Goal: Task Accomplishment & Management: Use online tool/utility

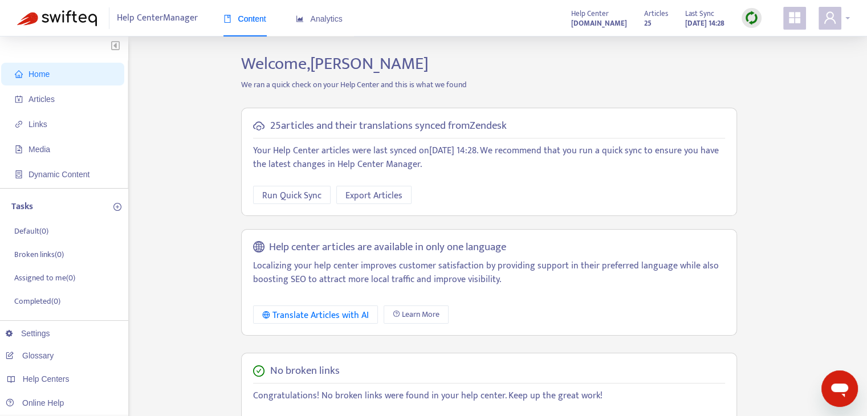
click at [844, 18] on div at bounding box center [834, 18] width 31 height 23
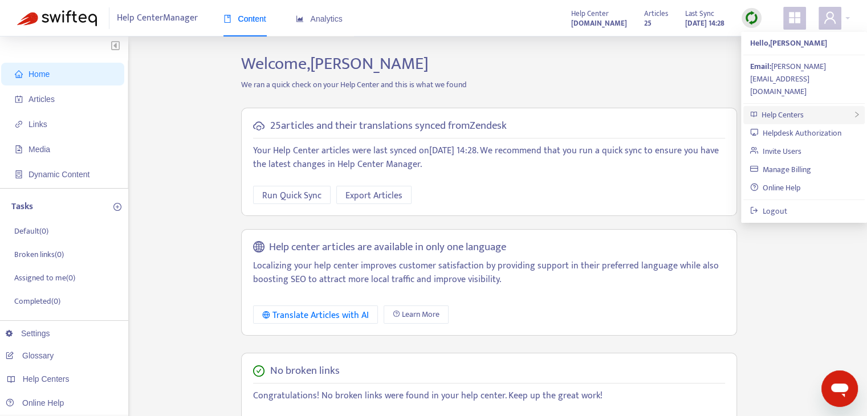
click at [811, 106] on div "Help Centers" at bounding box center [803, 115] width 121 height 18
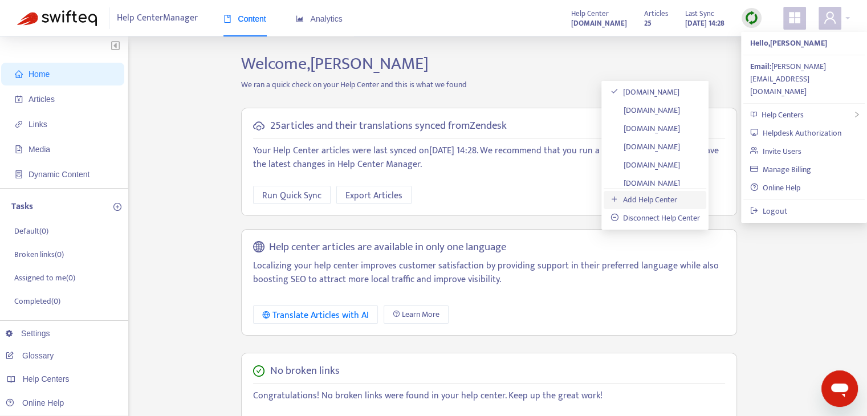
click at [646, 199] on link "Add Help Center" at bounding box center [644, 199] width 67 height 13
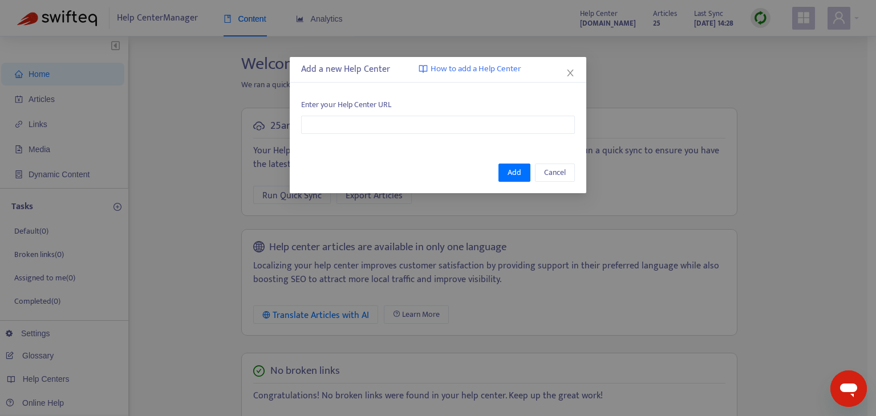
click at [495, 111] on div "Enter your Help Center URL" at bounding box center [438, 116] width 274 height 35
click at [492, 117] on input "text" at bounding box center [438, 125] width 274 height 18
click at [521, 170] on span "Add" at bounding box center [514, 172] width 14 height 13
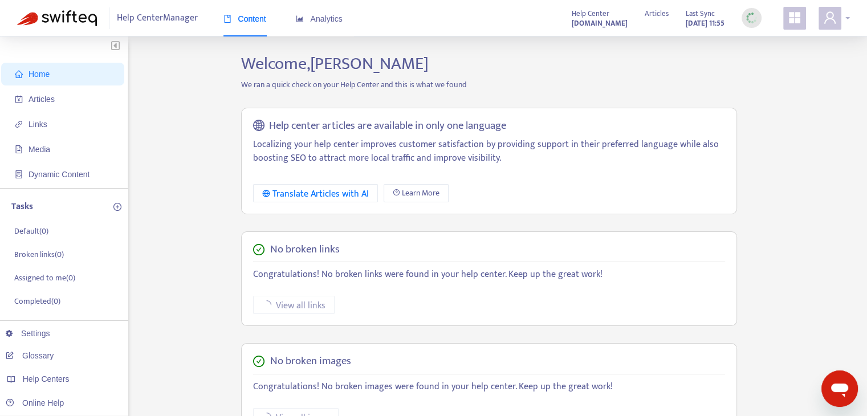
click at [847, 15] on div at bounding box center [834, 18] width 31 height 23
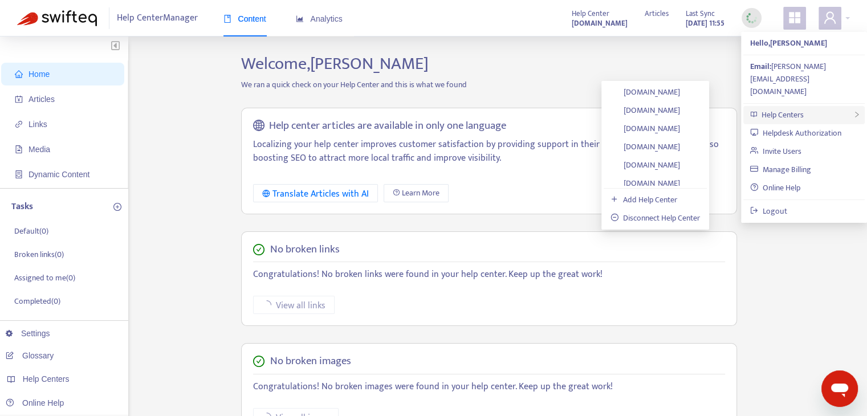
click at [823, 106] on div "Help Centers" at bounding box center [803, 115] width 121 height 18
click at [669, 199] on link "Add Help Center" at bounding box center [644, 199] width 67 height 13
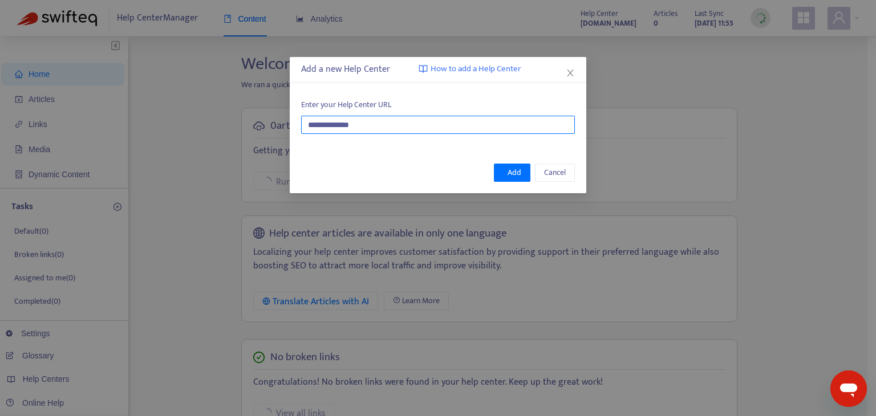
click at [526, 131] on input "**********" at bounding box center [438, 125] width 274 height 18
click at [515, 169] on span "Add" at bounding box center [514, 172] width 14 height 13
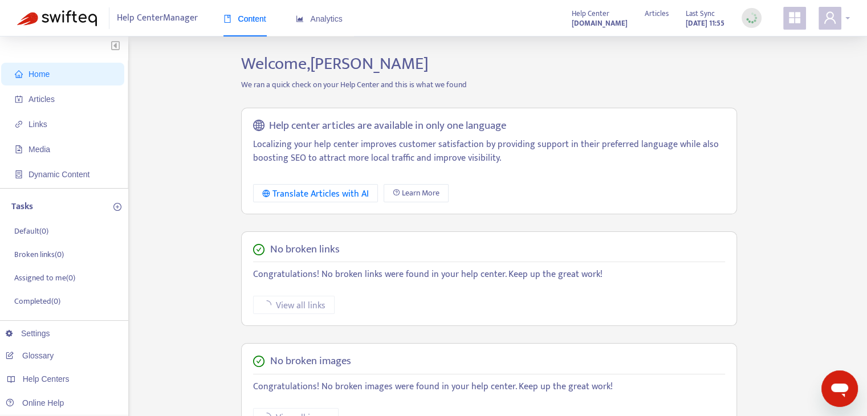
click at [845, 21] on div at bounding box center [834, 18] width 31 height 23
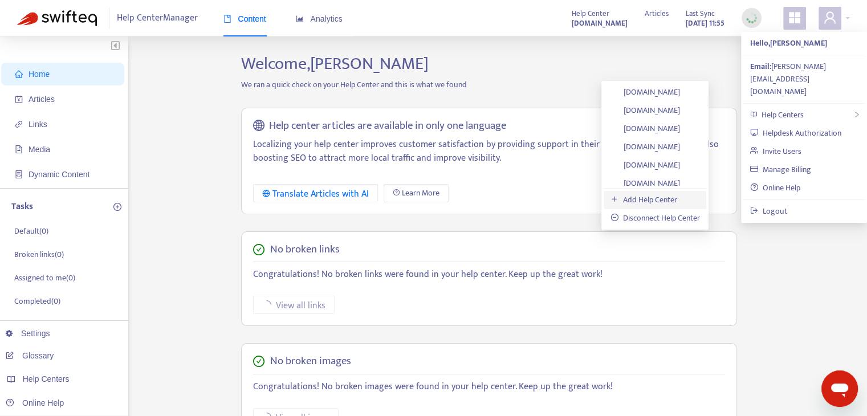
click at [677, 195] on link "Add Help Center" at bounding box center [644, 199] width 67 height 13
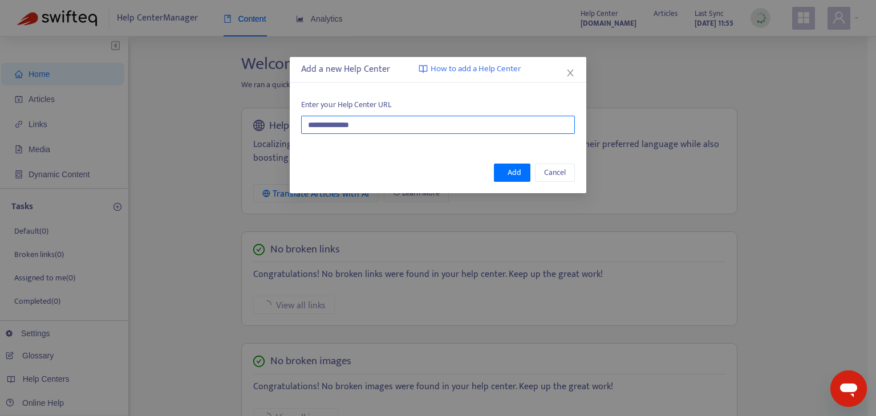
click at [507, 129] on input "**********" at bounding box center [438, 125] width 274 height 18
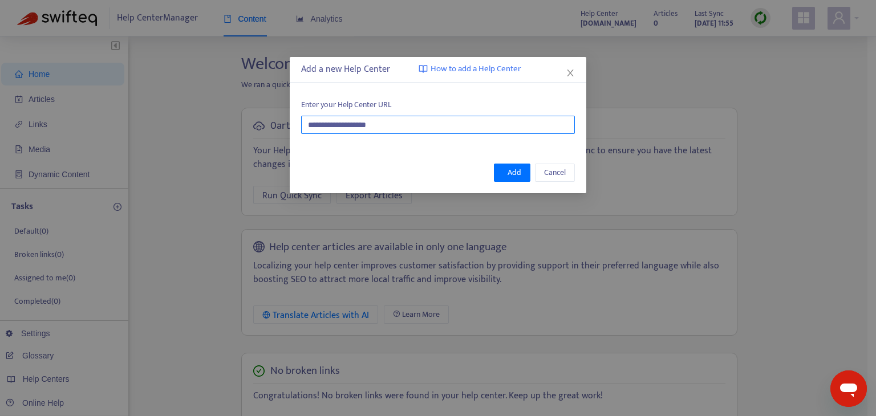
click at [498, 126] on input "**********" at bounding box center [438, 125] width 274 height 18
type input "**********"
click at [507, 170] on button "Add" at bounding box center [512, 173] width 36 height 18
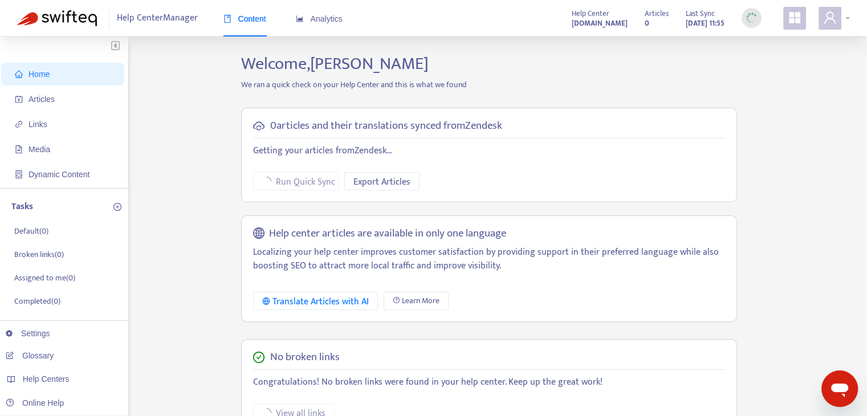
click at [845, 17] on div at bounding box center [834, 18] width 31 height 23
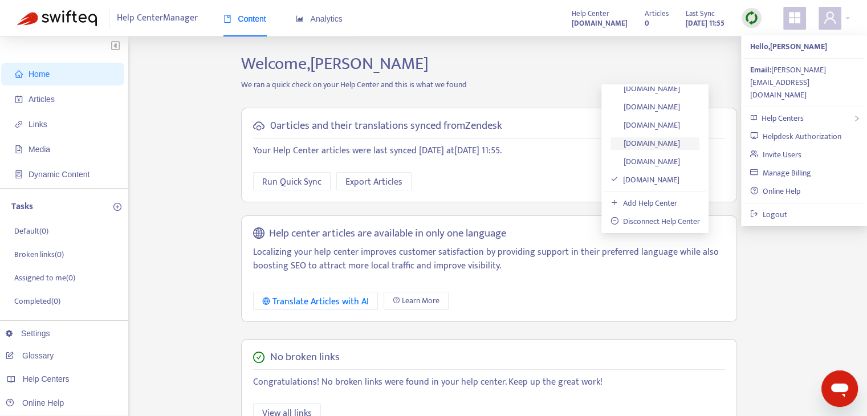
scroll to position [285, 0]
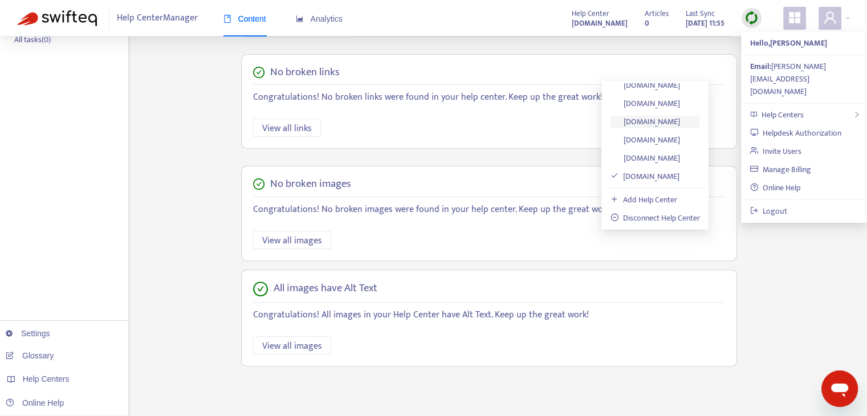
click at [676, 125] on link "faq.rentola.hk" at bounding box center [646, 121] width 70 height 13
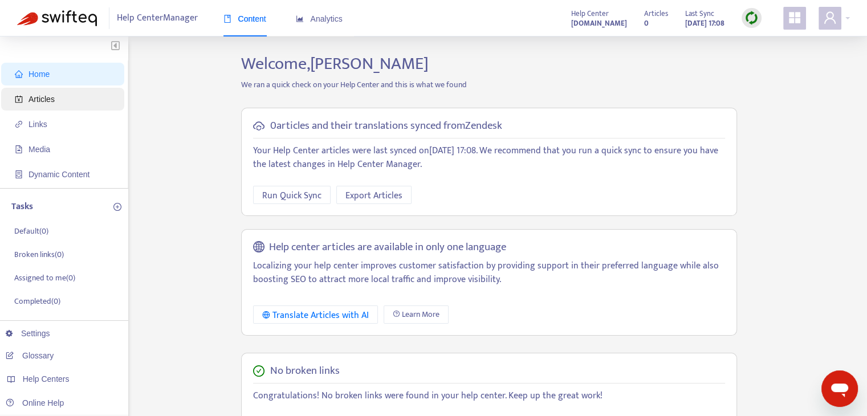
click at [56, 94] on span "Articles" at bounding box center [65, 99] width 100 height 23
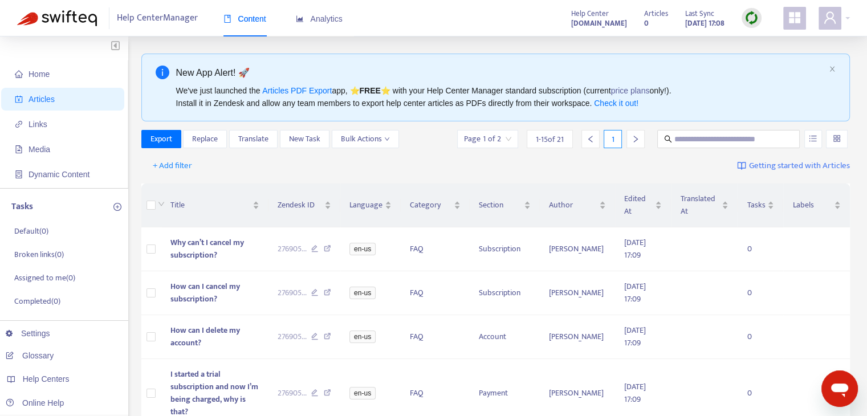
click at [756, 22] on img at bounding box center [752, 18] width 14 height 14
click at [765, 48] on link "Quick Sync" at bounding box center [775, 41] width 48 height 13
click at [372, 135] on span "Bulk Actions" at bounding box center [365, 139] width 49 height 13
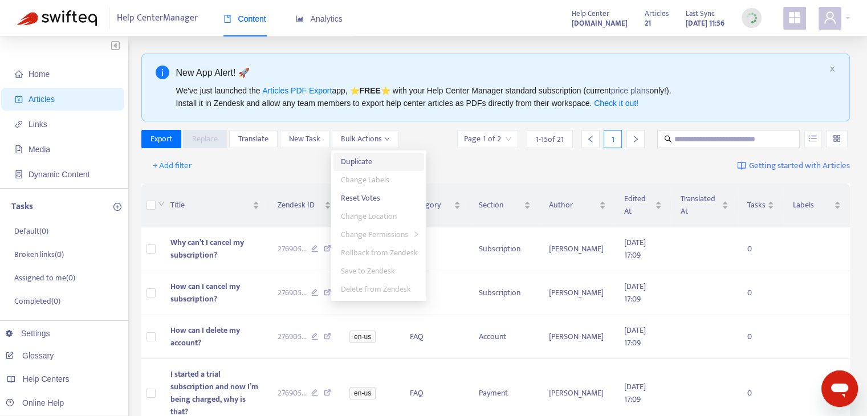
click at [383, 157] on span "Duplicate" at bounding box center [378, 162] width 77 height 13
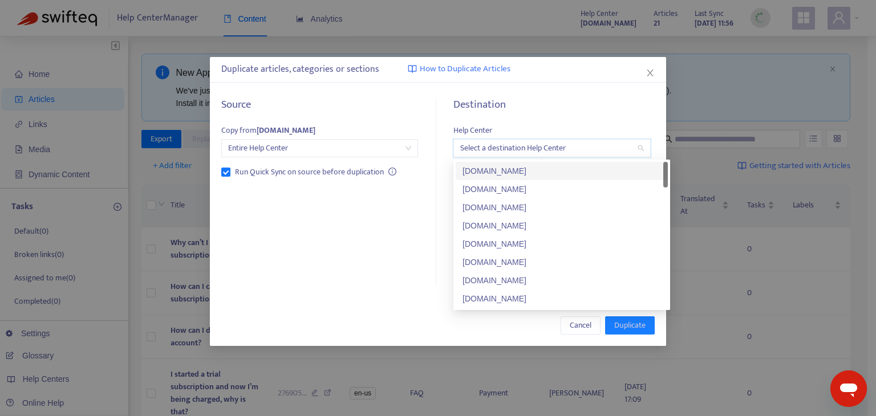
click at [550, 144] on input "search" at bounding box center [551, 148] width 183 height 17
type input "**"
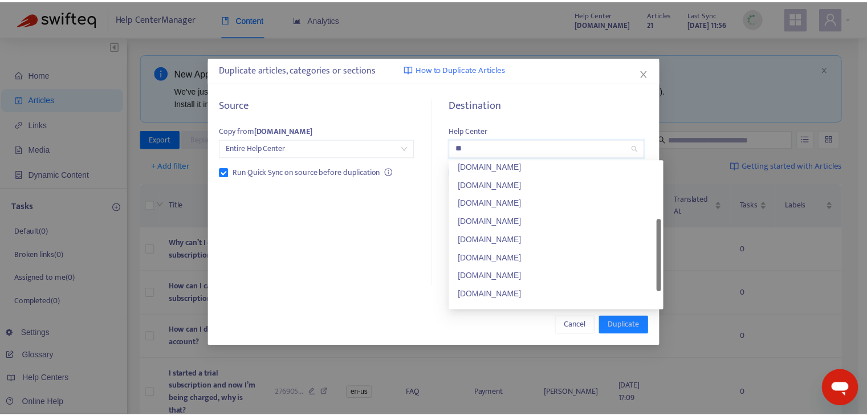
scroll to position [146, 0]
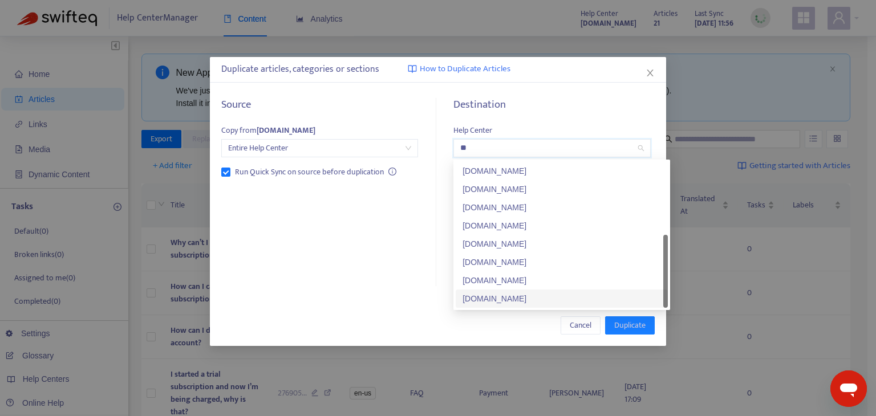
click at [561, 296] on div "faq.rentola.om" at bounding box center [561, 298] width 198 height 13
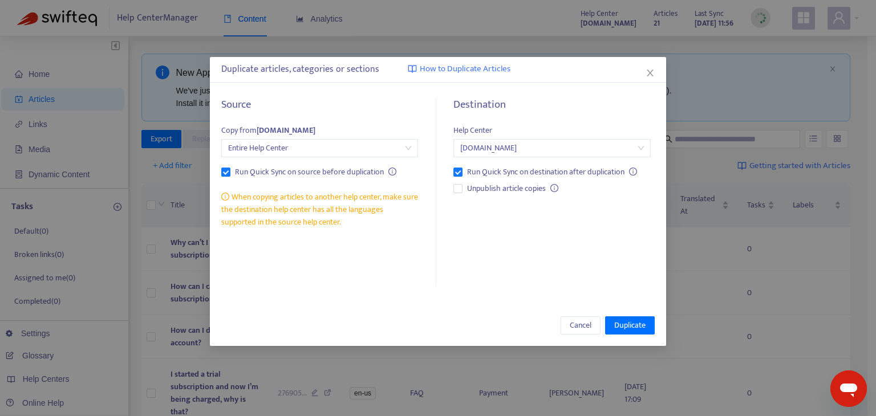
click at [495, 242] on div "Destination Help Center faq.rentola.om Run Quick Sync on destination after dupl…" at bounding box center [548, 193] width 214 height 188
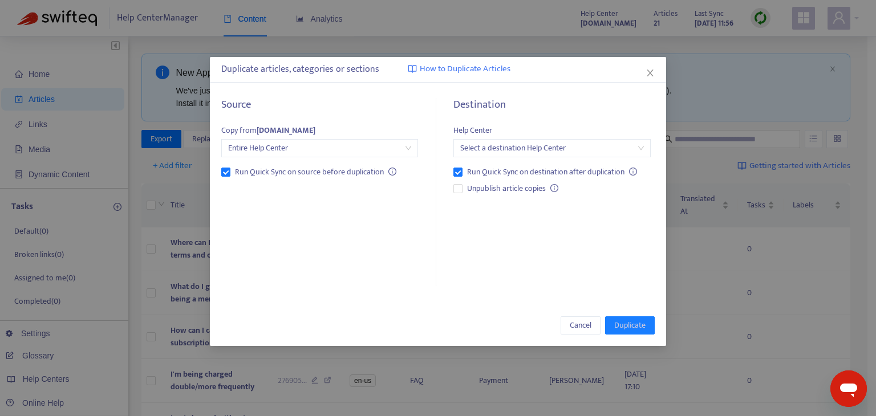
click at [377, 83] on div "Duplicate articles, categories or sections How to Duplicate Articles Source Cop…" at bounding box center [438, 201] width 456 height 289
click at [645, 75] on icon "close" at bounding box center [649, 72] width 9 height 9
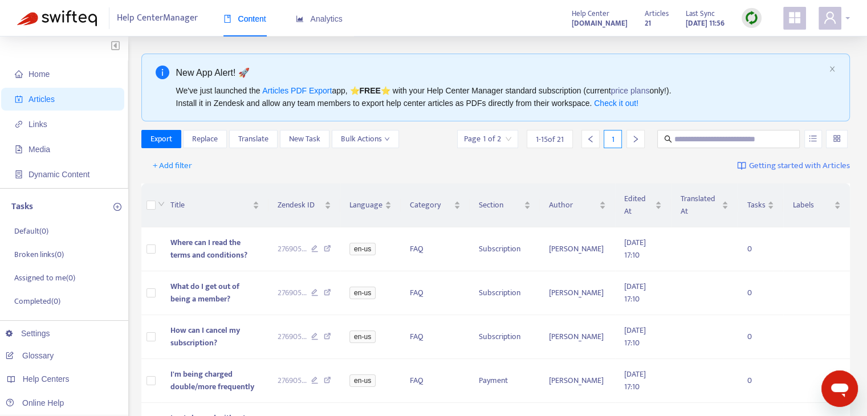
click at [846, 14] on div at bounding box center [834, 18] width 31 height 23
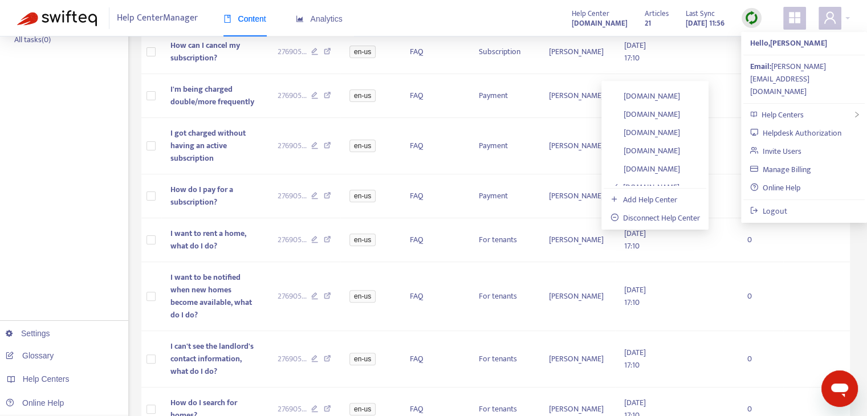
scroll to position [937, 0]
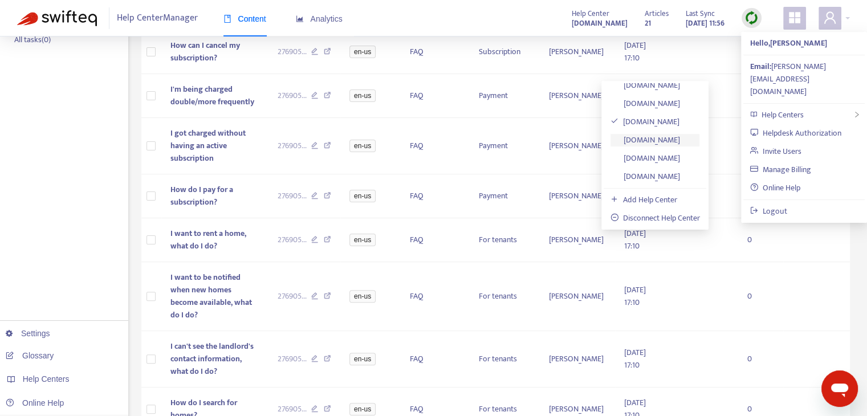
click at [678, 137] on link "faq.rentola.om" at bounding box center [646, 139] width 70 height 13
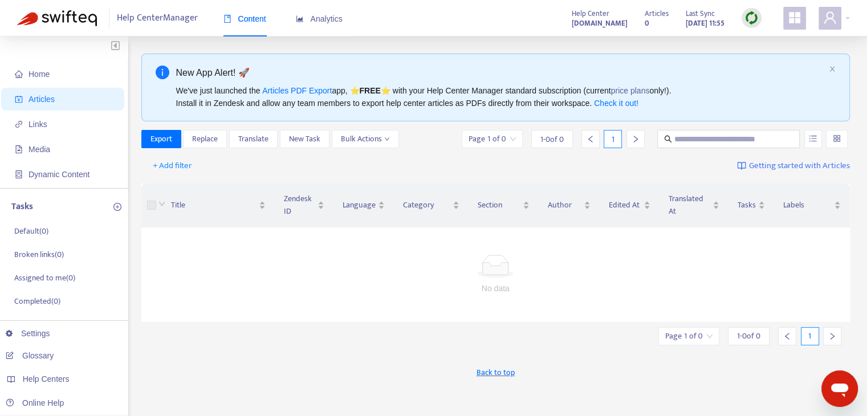
click at [752, 19] on img at bounding box center [752, 18] width 14 height 14
click at [759, 43] on link "Quick Sync" at bounding box center [775, 41] width 48 height 13
click at [852, 14] on div "Help Center Manager Content Analytics Help Center faq.rentola.om Articles 0 Las…" at bounding box center [433, 18] width 867 height 36
click at [845, 14] on div at bounding box center [834, 18] width 31 height 23
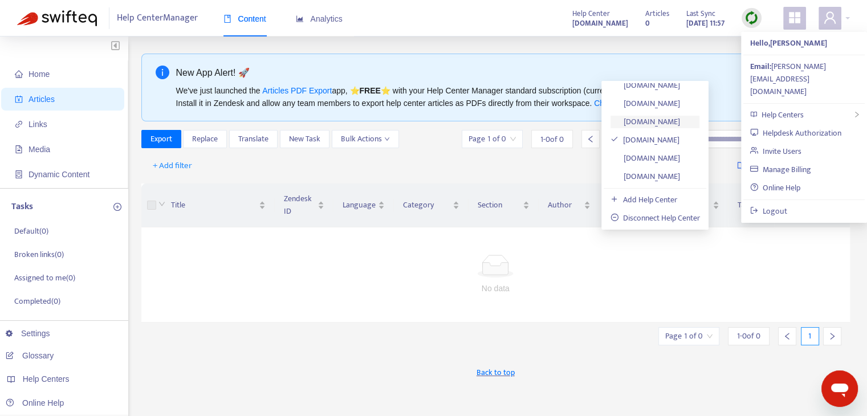
click at [680, 123] on link "faq.rentola.hk" at bounding box center [646, 121] width 70 height 13
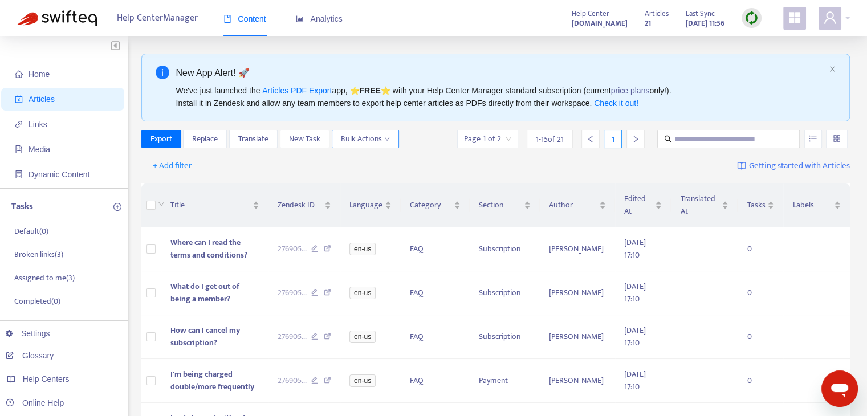
click at [379, 138] on span "Bulk Actions" at bounding box center [365, 139] width 49 height 13
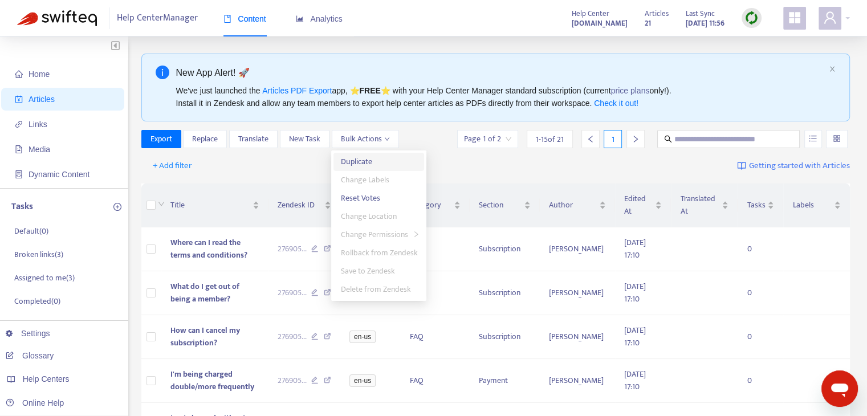
click at [376, 158] on span "Duplicate" at bounding box center [378, 162] width 77 height 13
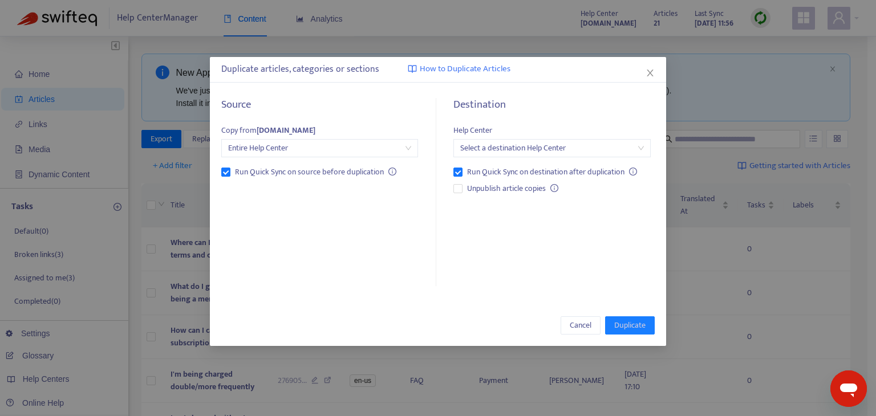
click at [529, 147] on input "search" at bounding box center [551, 148] width 183 height 17
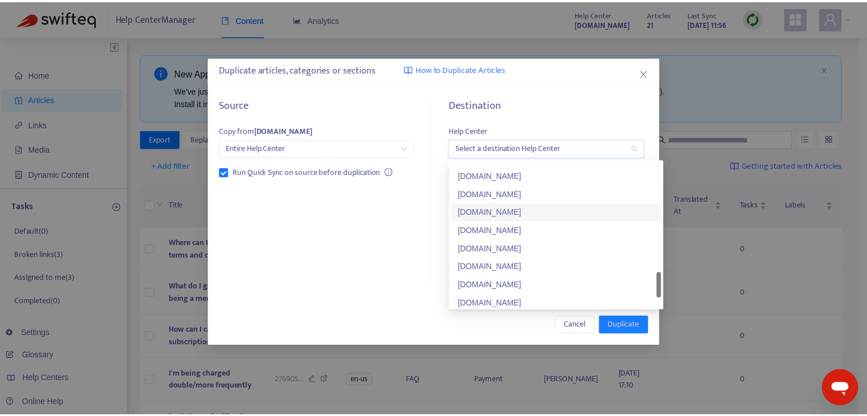
scroll to position [876, 0]
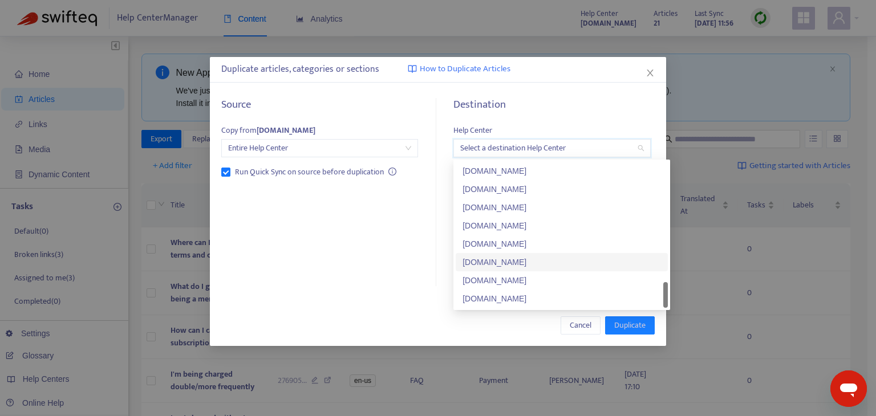
click at [539, 265] on div "faq.rentola.om" at bounding box center [561, 262] width 198 height 13
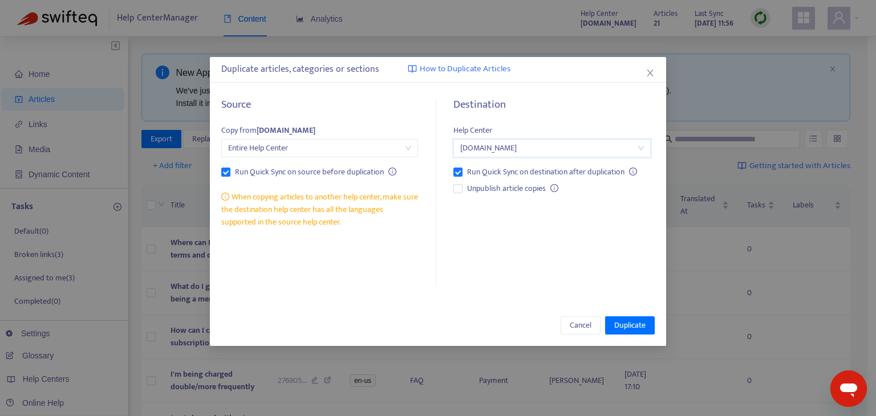
click at [404, 254] on div "Source Copy from faq.rentola.hk Entire Help Center Run Quick Sync on source bef…" at bounding box center [326, 193] width 210 height 188
click at [645, 325] on span "Duplicate" at bounding box center [629, 325] width 31 height 13
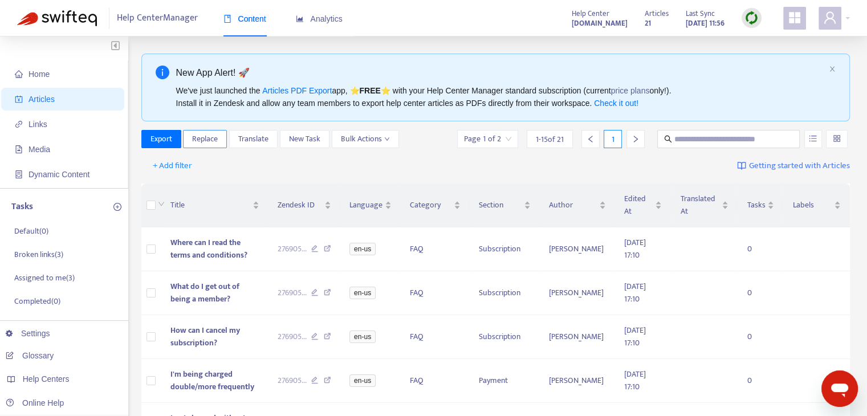
click at [219, 139] on button "Replace" at bounding box center [205, 139] width 44 height 18
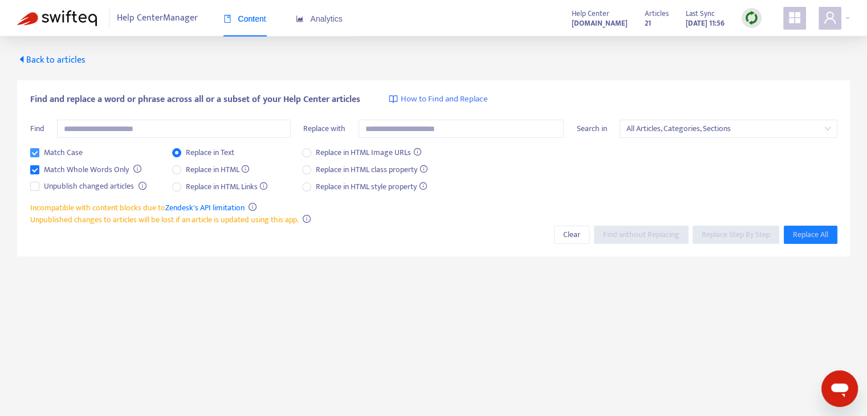
click at [70, 152] on span "Match Case" at bounding box center [63, 153] width 48 height 13
click at [79, 172] on span "Match Whole Words Only" at bounding box center [86, 170] width 94 height 13
click at [215, 168] on span "Replace in HTML" at bounding box center [217, 170] width 73 height 13
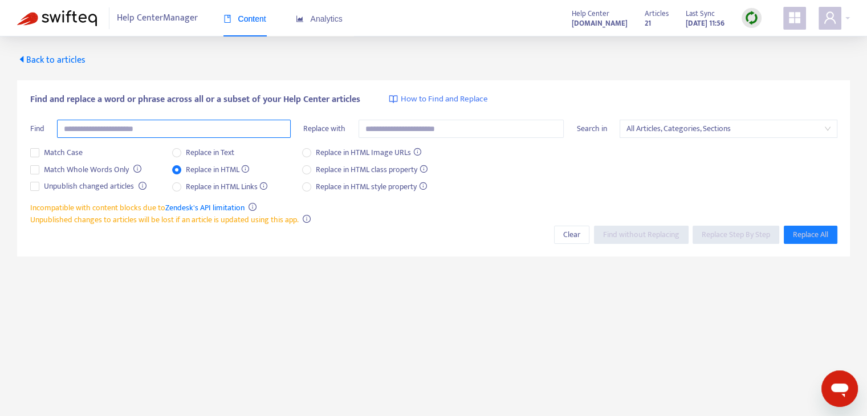
click at [206, 127] on input "text" at bounding box center [174, 129] width 234 height 18
type input "**********"
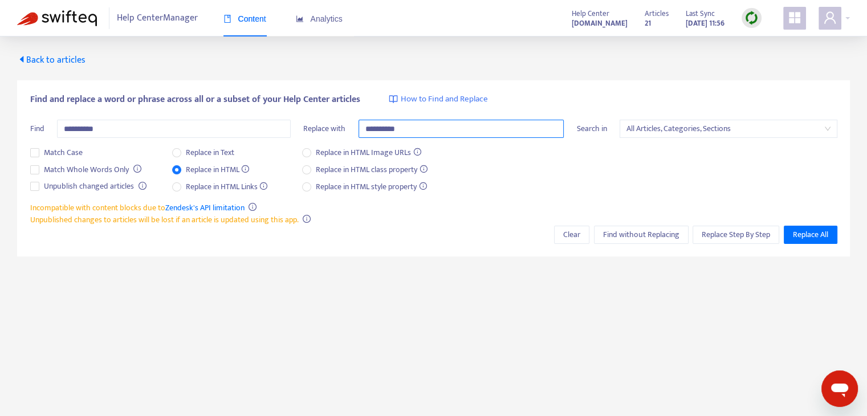
type input "**********"
click at [851, 23] on div "Help Center Manager Content Analytics Help Center faq.rentola.hk Articles 21 La…" at bounding box center [433, 18] width 867 height 36
click at [847, 14] on div at bounding box center [834, 18] width 31 height 23
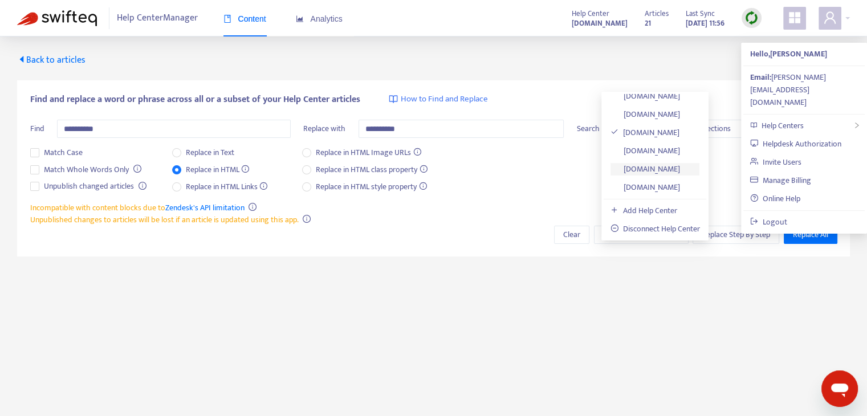
scroll to position [36, 0]
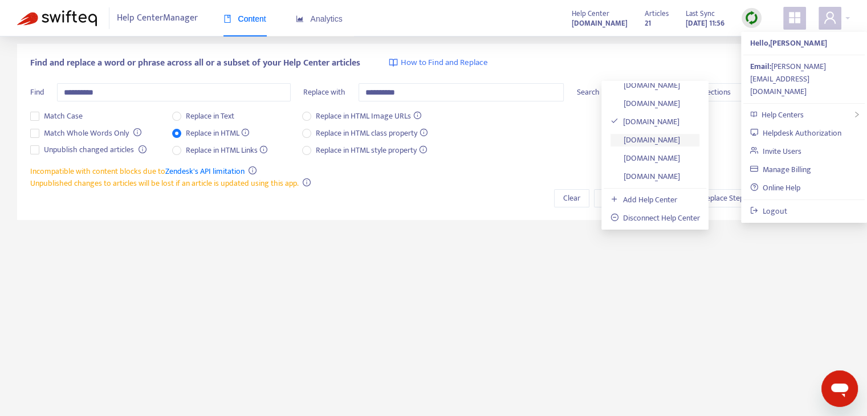
click at [680, 144] on link "faq.rentola.om" at bounding box center [646, 139] width 70 height 13
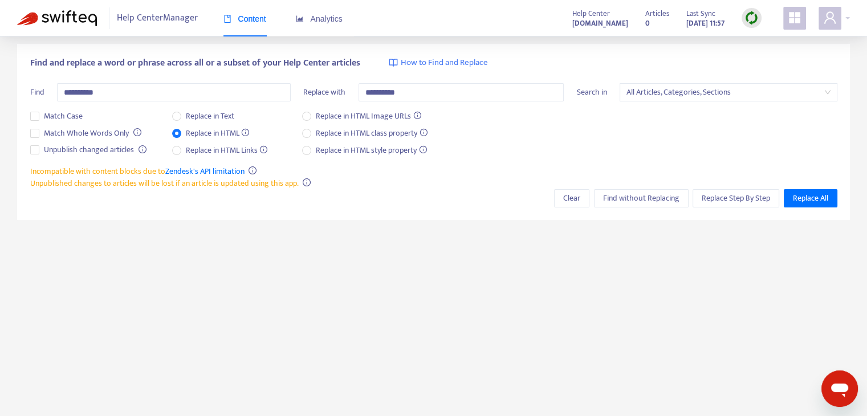
click at [751, 19] on img at bounding box center [752, 18] width 14 height 14
click at [766, 38] on link "Quick Sync" at bounding box center [775, 41] width 48 height 13
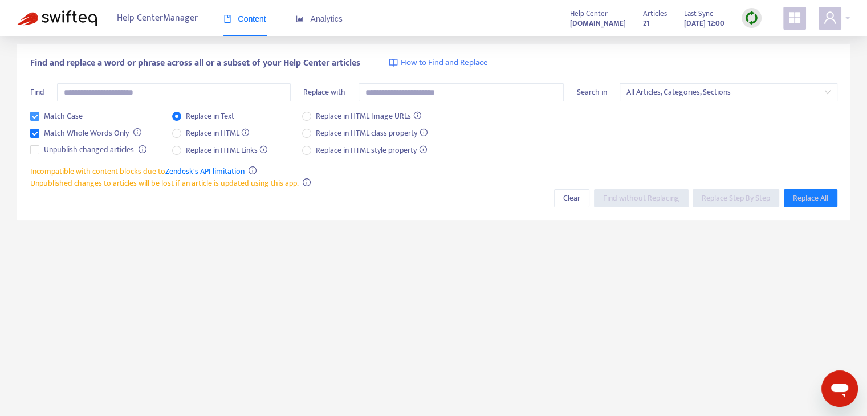
click at [52, 118] on span "Match Case" at bounding box center [63, 116] width 48 height 13
click at [62, 132] on span "Match Whole Words Only" at bounding box center [86, 133] width 94 height 13
drag, startPoint x: 202, startPoint y: 119, endPoint x: 206, endPoint y: 131, distance: 12.3
click at [203, 120] on span "Replace in Text" at bounding box center [210, 116] width 58 height 13
click at [206, 131] on span "Replace in HTML" at bounding box center [217, 133] width 73 height 13
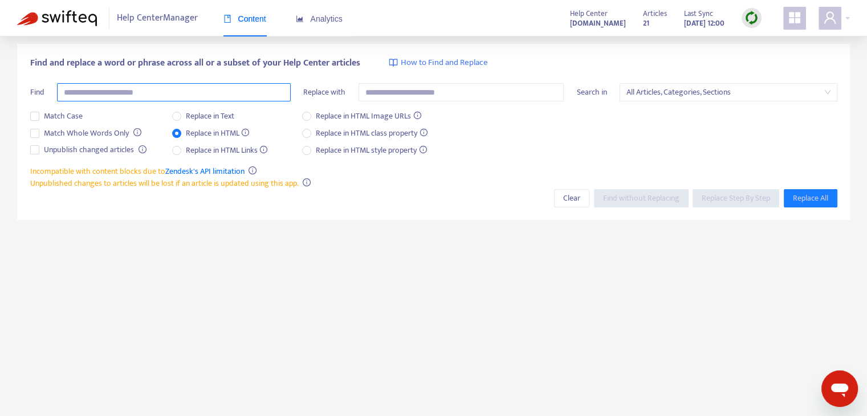
click at [198, 97] on input "text" at bounding box center [174, 92] width 234 height 18
type input "**********"
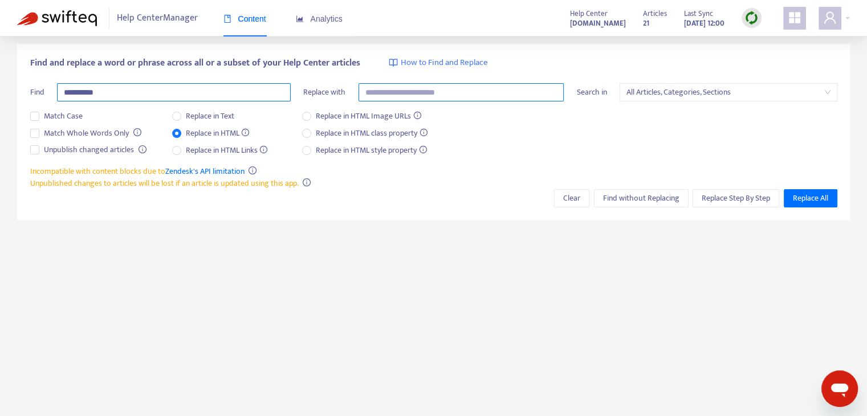
type input "*"
type input "**********"
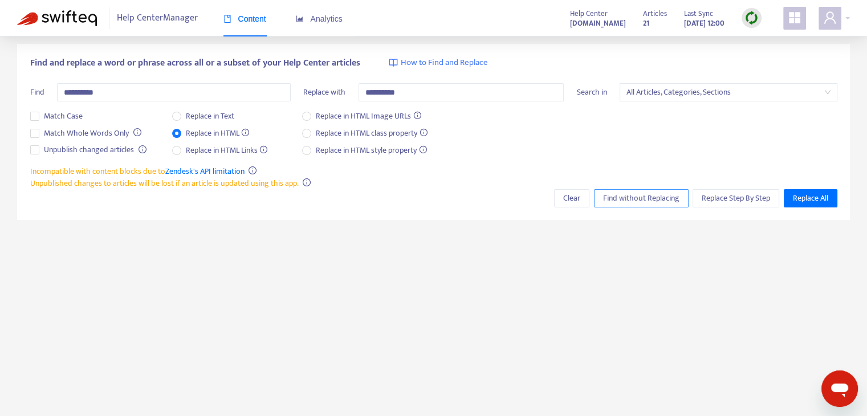
click at [671, 206] on button "Find without Replacing" at bounding box center [641, 198] width 95 height 18
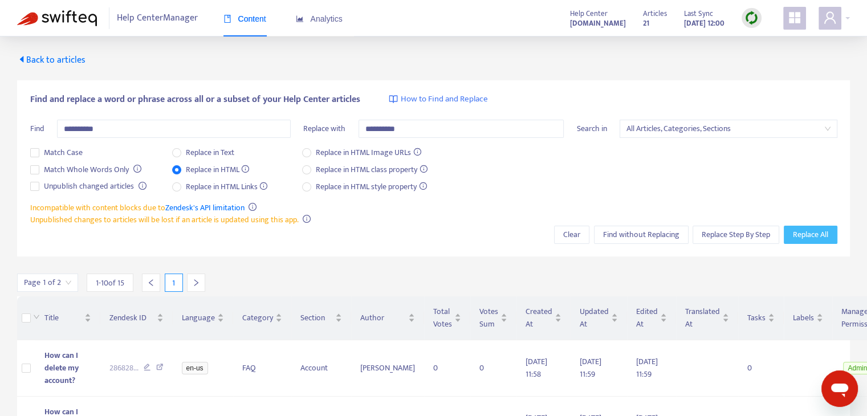
click at [807, 234] on span "Replace All" at bounding box center [810, 235] width 35 height 13
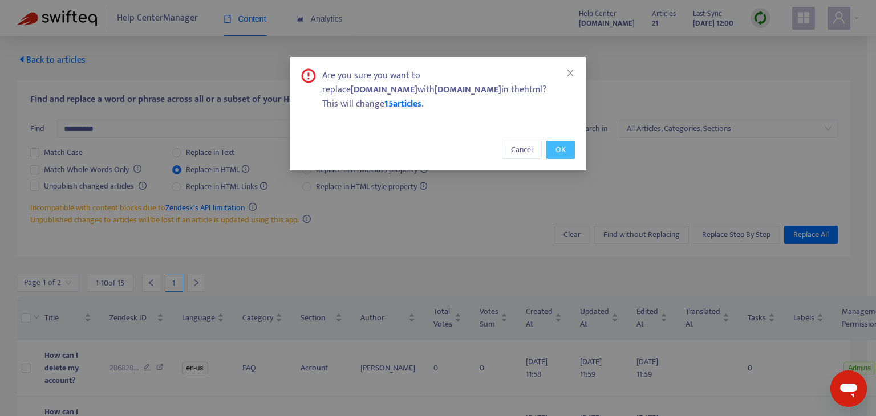
click at [566, 149] on span "OK" at bounding box center [560, 150] width 10 height 13
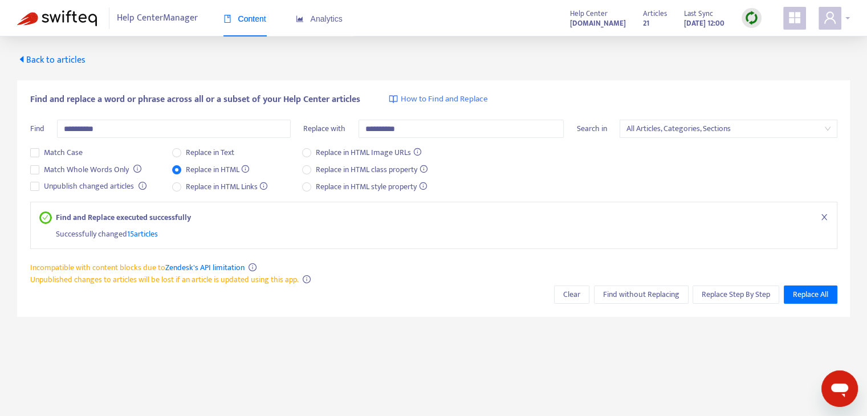
click at [842, 17] on div at bounding box center [834, 18] width 31 height 23
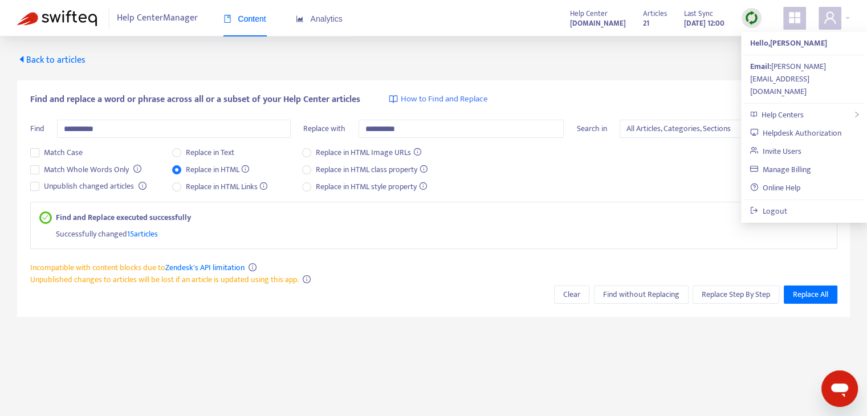
click at [587, 15] on span "Help Center" at bounding box center [589, 13] width 38 height 13
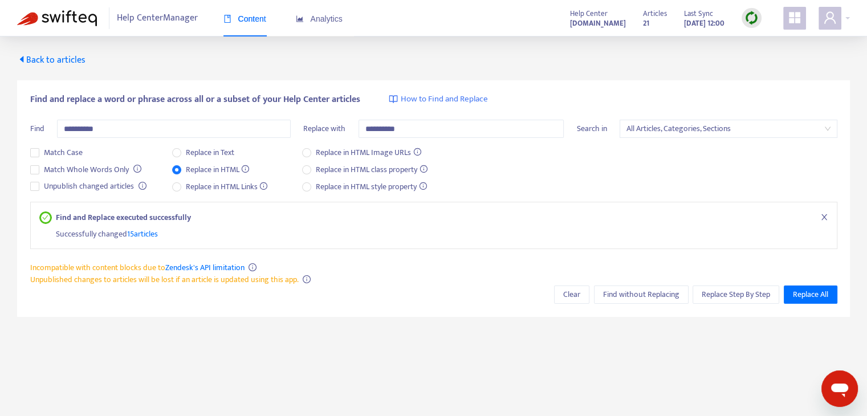
click at [634, 18] on div "Articles 21 Last Sync Aug 11, 2025 12:00" at bounding box center [702, 18] width 136 height 23
click at [643, 22] on strong "21" at bounding box center [646, 23] width 6 height 13
click at [580, 22] on strong "faq.rentola.om" at bounding box center [598, 23] width 56 height 13
click at [68, 53] on span "Back to articles" at bounding box center [51, 59] width 68 height 15
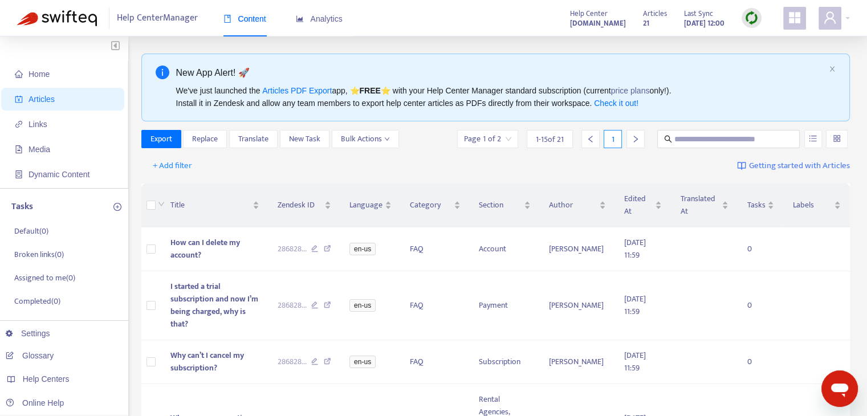
click at [759, 12] on div at bounding box center [752, 18] width 20 height 20
click at [752, 40] on link "Quick Sync" at bounding box center [775, 41] width 48 height 13
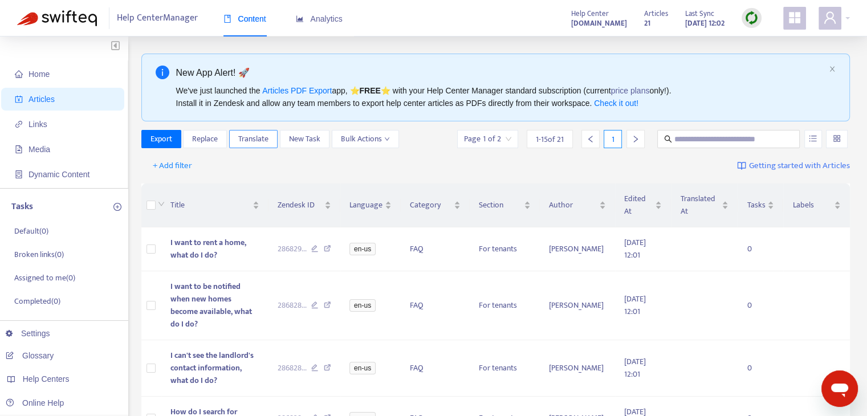
click at [262, 142] on span "Translate" at bounding box center [253, 139] width 30 height 13
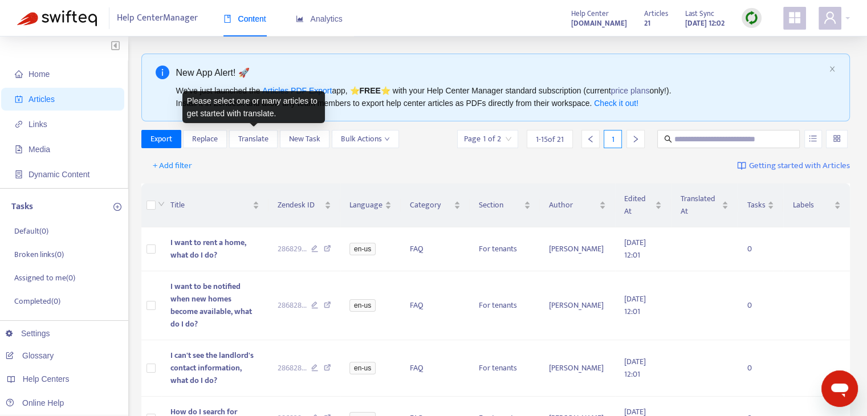
click at [271, 165] on div "+ Add filter Getting started with Articles" at bounding box center [495, 166] width 709 height 27
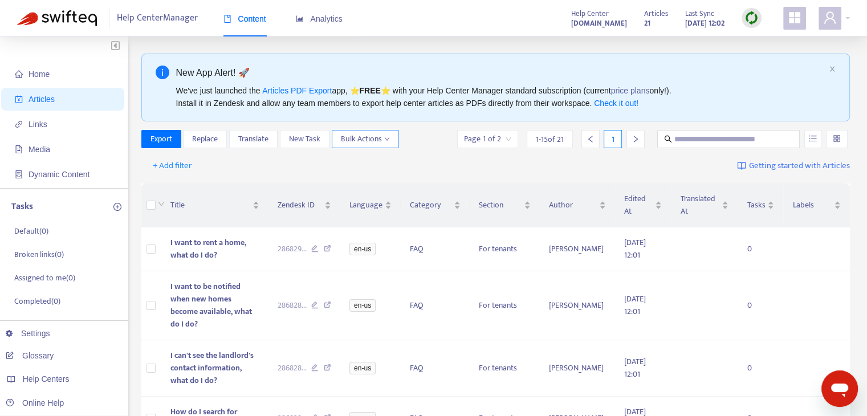
click at [388, 143] on span "Bulk Actions" at bounding box center [365, 139] width 49 height 13
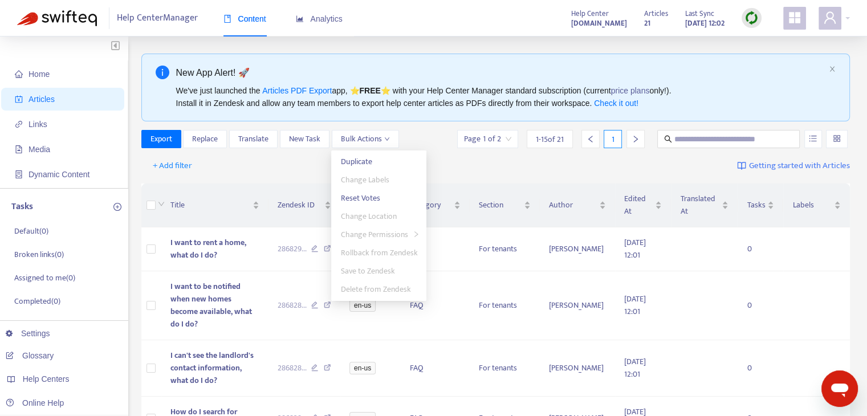
click at [427, 138] on div "Export Replace Translate New Task Bulk Actions Page 1 of 2 1 - 15 of 21 1" at bounding box center [495, 139] width 709 height 18
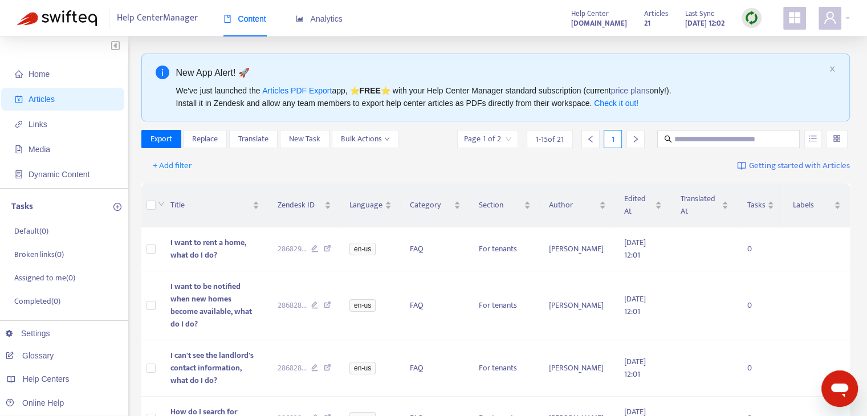
click at [503, 139] on input "search" at bounding box center [487, 139] width 47 height 17
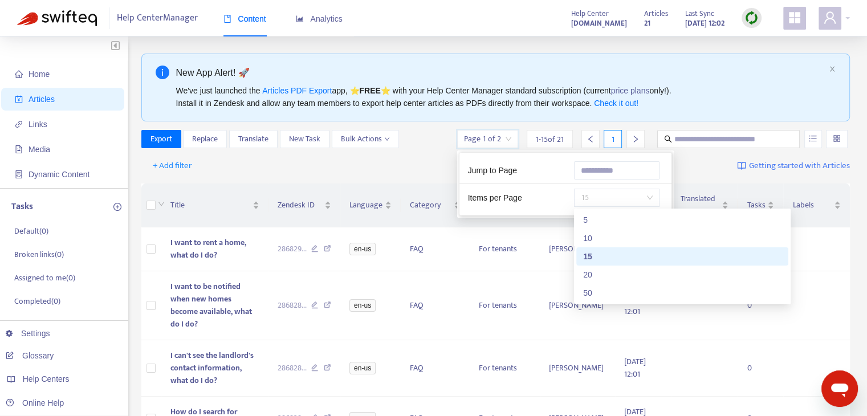
click at [645, 205] on span "15" at bounding box center [617, 197] width 72 height 17
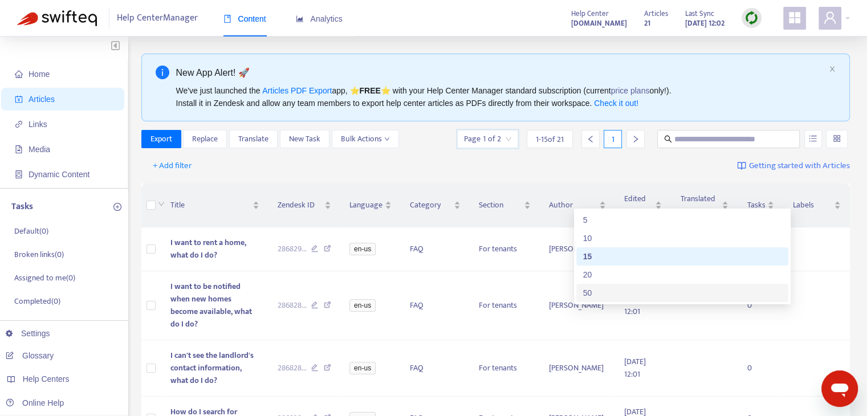
click at [629, 287] on div "50" at bounding box center [682, 293] width 198 height 13
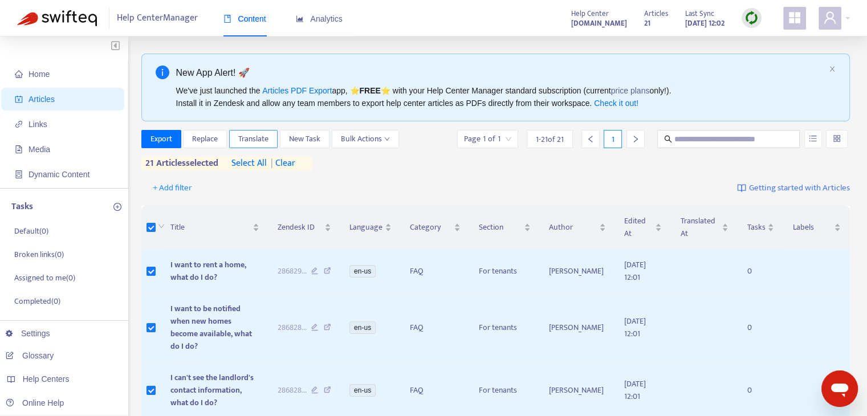
click at [268, 136] on span "Translate" at bounding box center [253, 139] width 30 height 13
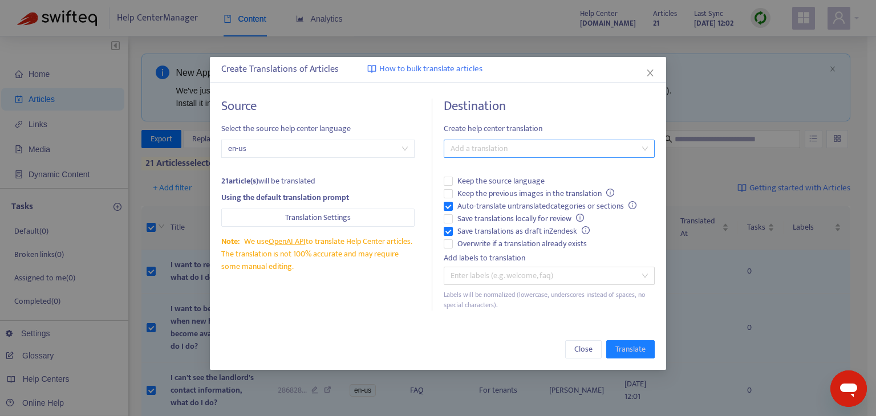
click at [508, 152] on div at bounding box center [543, 149] width 194 height 14
click at [509, 185] on div "Arabic ( ar )" at bounding box center [552, 189] width 198 height 13
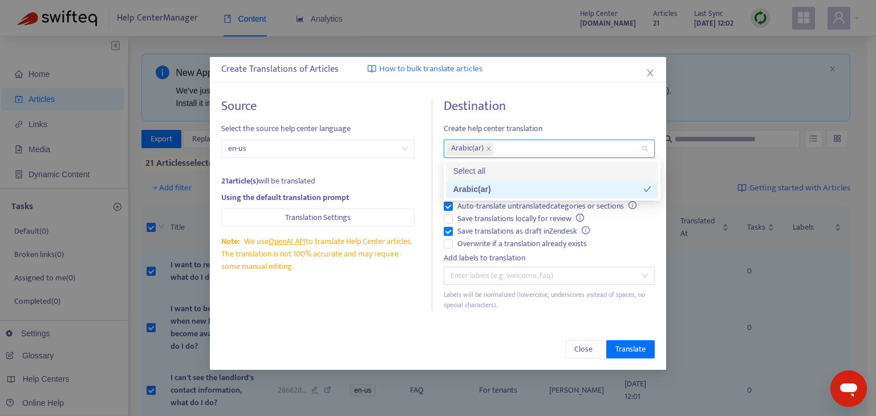
click at [561, 117] on div "Destination Create help center translation Arabic ( ar ) Keep the source langua…" at bounding box center [549, 205] width 211 height 212
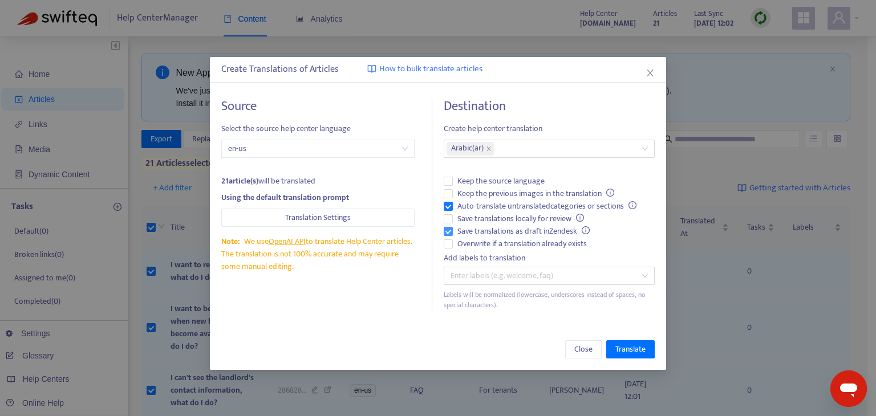
click at [540, 231] on span "Save translations as draft in Zendesk" at bounding box center [523, 231] width 141 height 13
click at [638, 351] on span "Translate" at bounding box center [630, 349] width 30 height 13
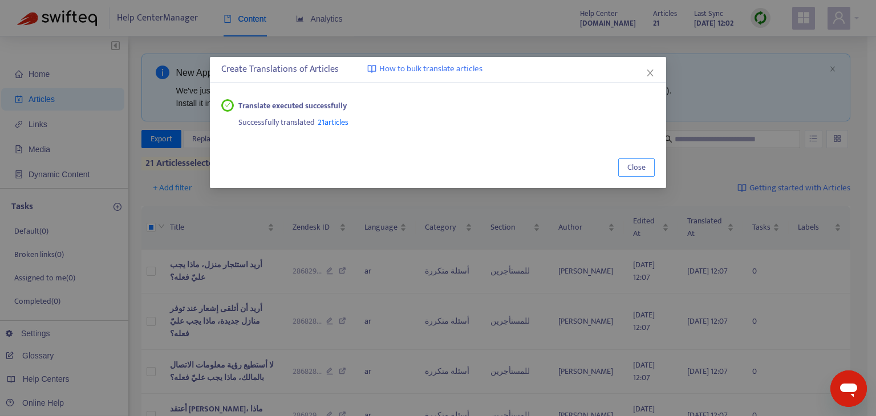
click at [638, 162] on span "Close" at bounding box center [636, 167] width 18 height 13
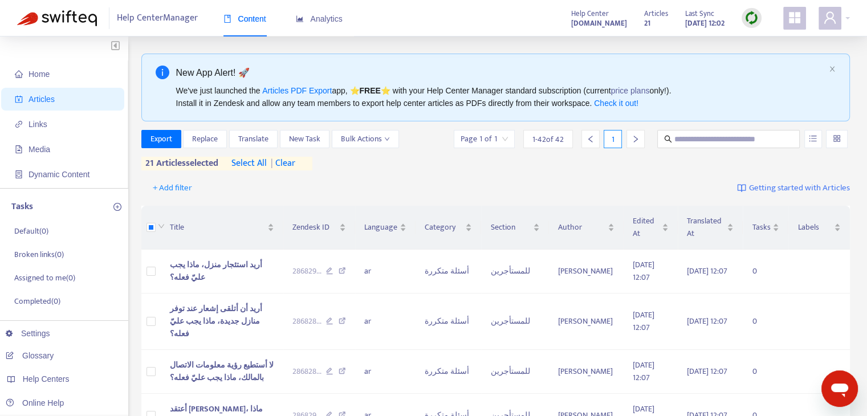
click at [484, 189] on div "+ Add filter Getting started with Articles" at bounding box center [495, 188] width 709 height 27
click at [404, 170] on div "Export Replace Translate New Task Bulk Actions Page 1 of 1 1 - 42 of 42 1 21 ar…" at bounding box center [495, 150] width 709 height 40
click at [844, 17] on div at bounding box center [834, 18] width 31 height 23
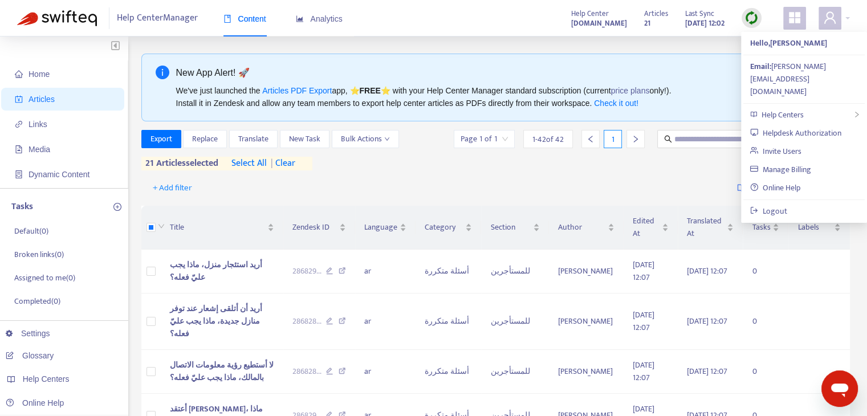
click at [493, 183] on div "+ Add filter Getting started with Articles" at bounding box center [495, 188] width 709 height 27
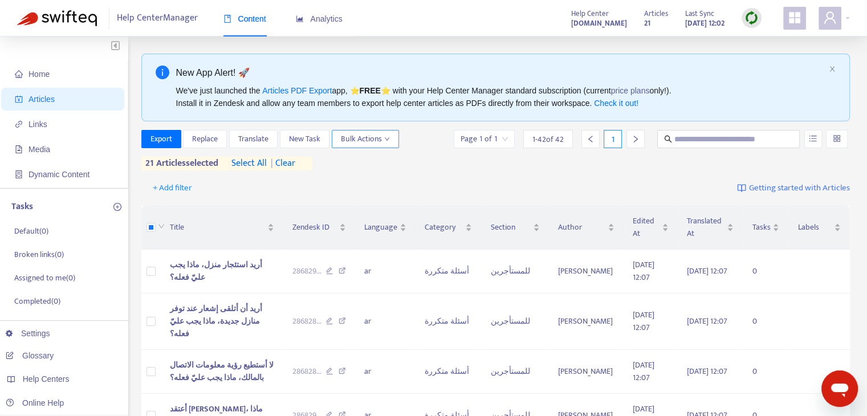
click at [389, 133] on span "Bulk Actions" at bounding box center [365, 139] width 49 height 13
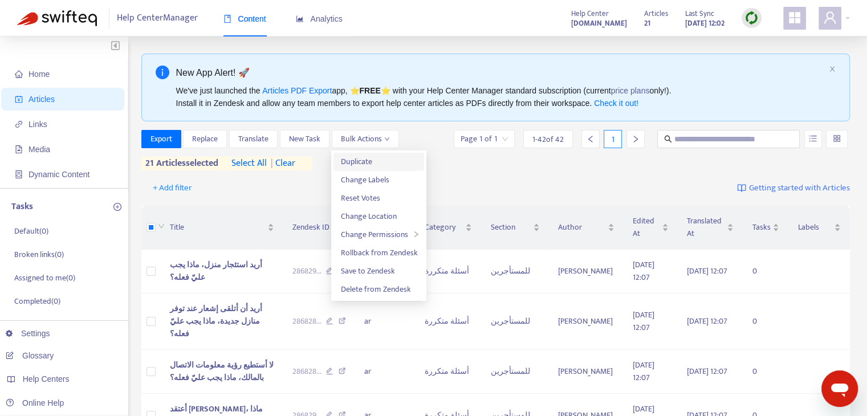
click at [392, 163] on span "Duplicate" at bounding box center [378, 162] width 77 height 13
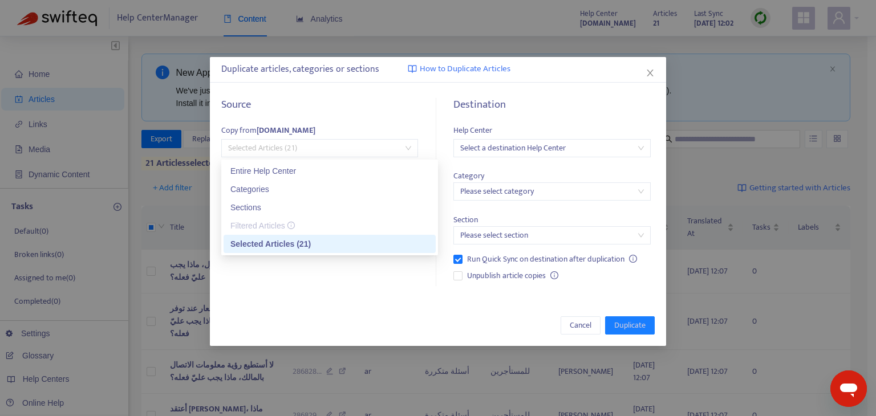
click at [327, 146] on span "Selected Articles (21)" at bounding box center [319, 148] width 183 height 17
click at [328, 170] on div "Entire Help Center" at bounding box center [329, 171] width 198 height 13
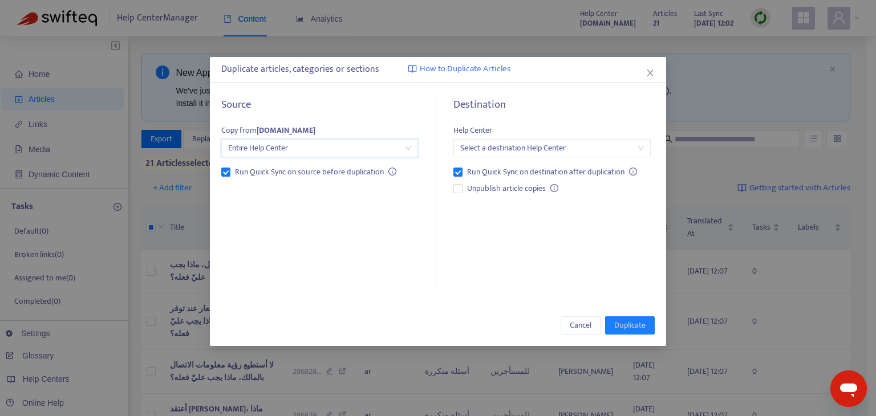
click at [544, 151] on input "search" at bounding box center [551, 148] width 183 height 17
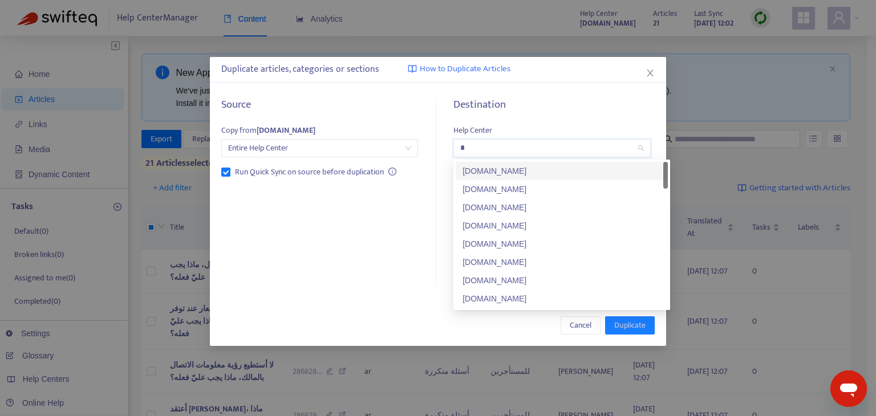
type input "**"
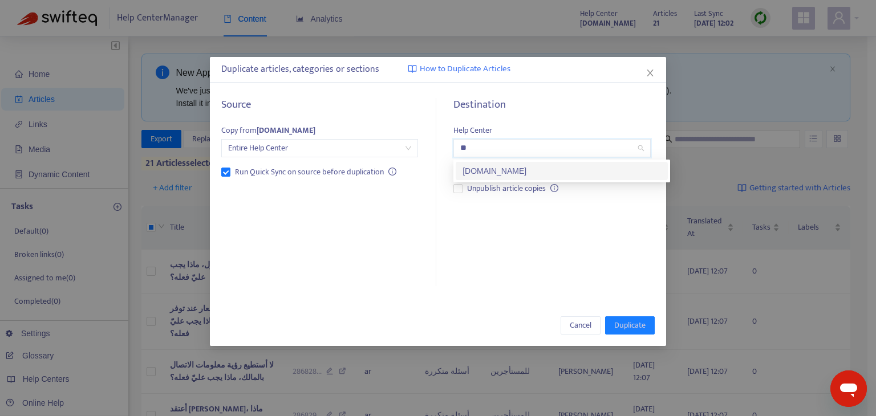
click at [545, 176] on div "faq.rentola.ae" at bounding box center [561, 171] width 198 height 13
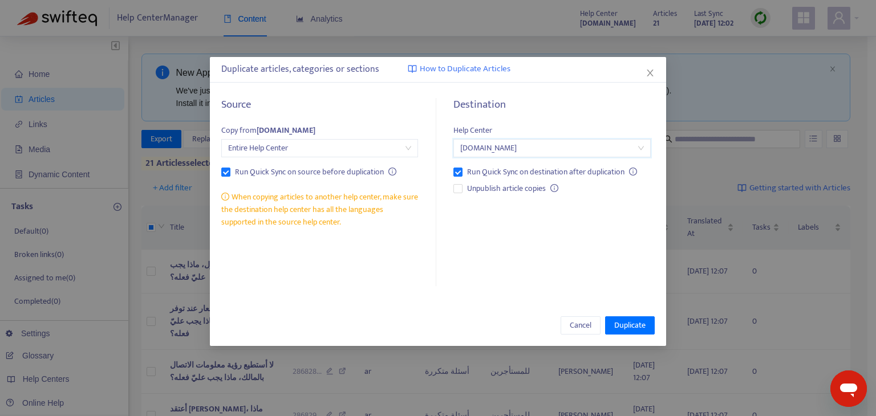
click at [409, 235] on div "Source Copy from faq.rentola.om Entire Help Center Run Quick Sync on source bef…" at bounding box center [326, 193] width 210 height 188
click at [644, 323] on span "Duplicate" at bounding box center [629, 325] width 31 height 13
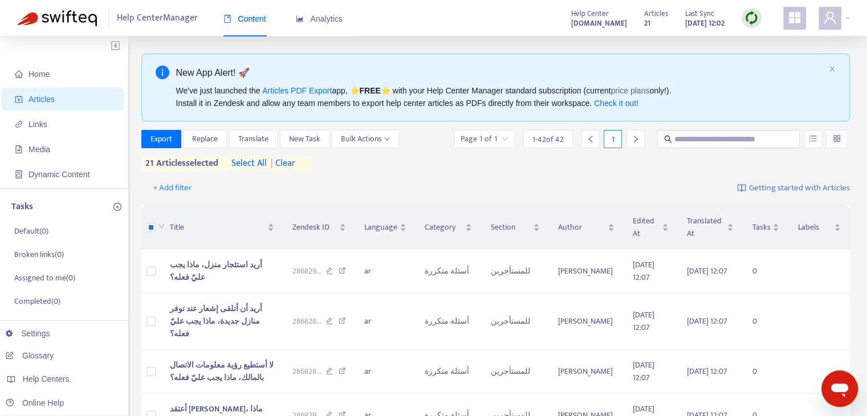
click at [413, 170] on div "Export Replace Translate New Task Bulk Actions Page 1 of 1 1 - 42 of 42 1 21 ar…" at bounding box center [495, 150] width 709 height 40
click at [486, 137] on input "search" at bounding box center [484, 139] width 47 height 17
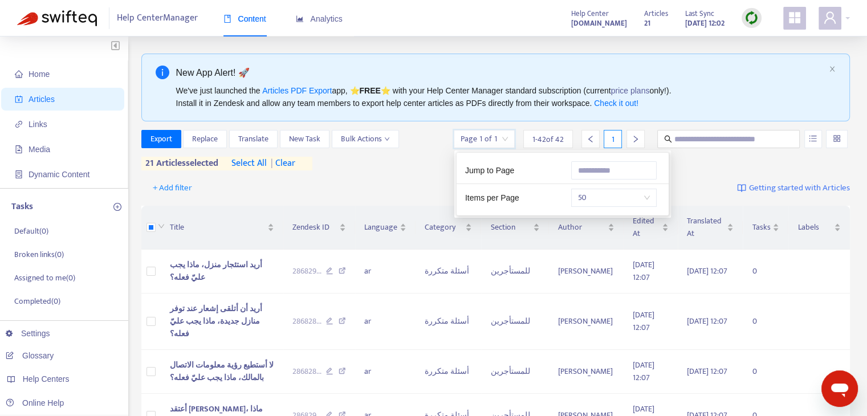
click at [409, 173] on div "Export Replace Translate New Task Bulk Actions Page 1 of 1 1 - 42 of 42 1 21 ar…" at bounding box center [495, 152] width 709 height 45
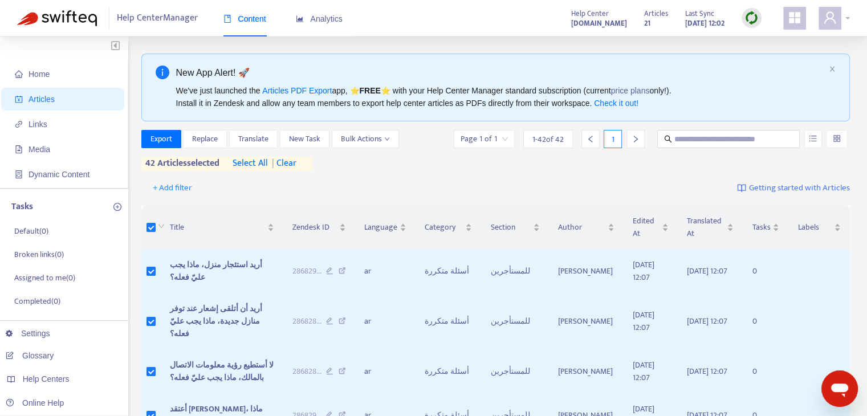
click at [846, 18] on div at bounding box center [834, 18] width 31 height 23
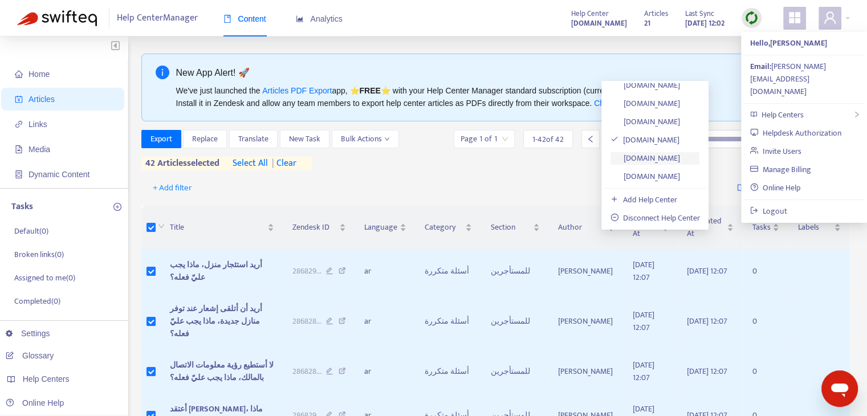
click at [677, 158] on link "faq.rentola.ae" at bounding box center [646, 158] width 70 height 13
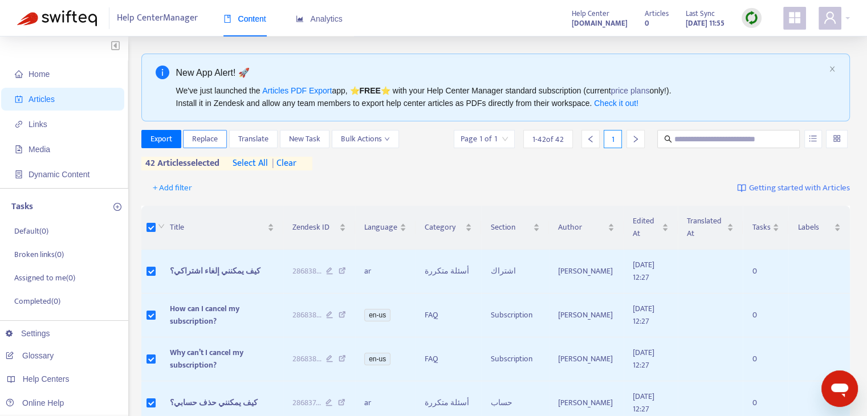
click at [207, 141] on span "Replace" at bounding box center [205, 139] width 26 height 13
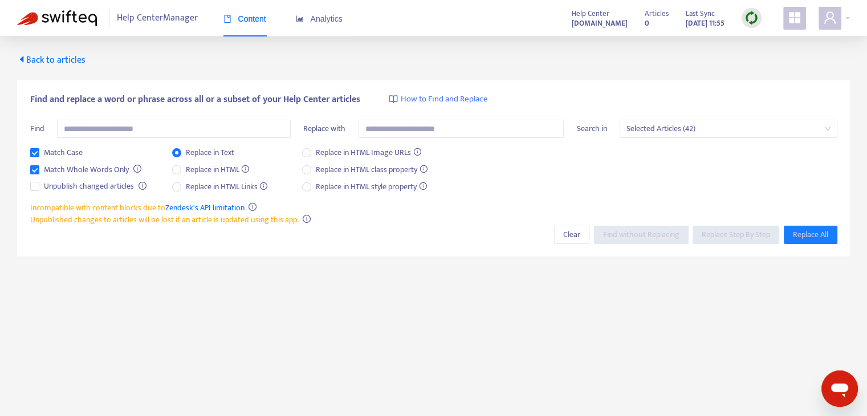
drag, startPoint x: 103, startPoint y: 168, endPoint x: 92, endPoint y: 162, distance: 12.2
click at [101, 167] on span "Match Whole Words Only" at bounding box center [86, 170] width 94 height 13
click at [60, 154] on span "Match Case" at bounding box center [63, 153] width 48 height 13
click at [217, 169] on span "Replace in HTML" at bounding box center [217, 170] width 73 height 13
click at [197, 116] on div "Find and replace a word or phrase across all or a subset of your Help Center ar…" at bounding box center [433, 147] width 807 height 109
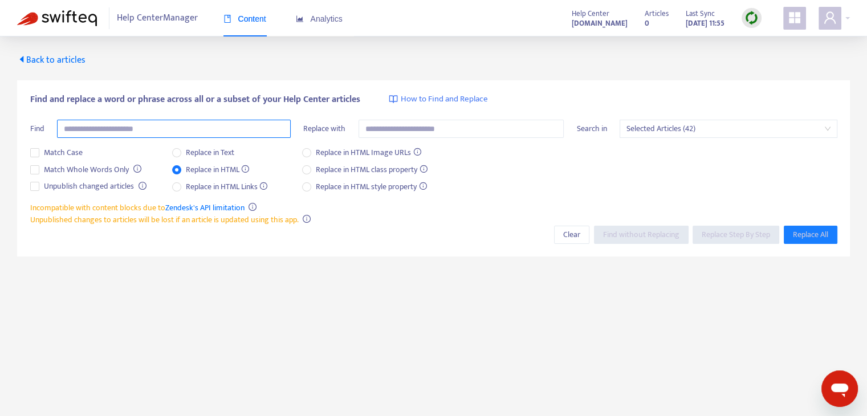
click at [198, 121] on input "text" at bounding box center [174, 129] width 234 height 18
type input "**********"
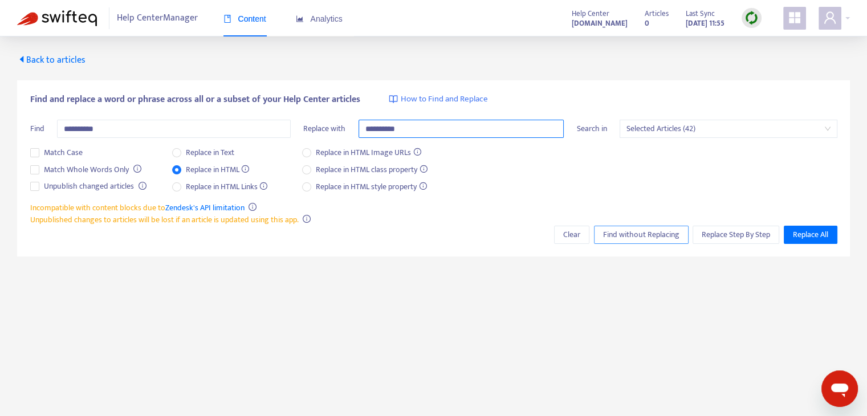
type input "**********"
click at [656, 241] on button "Find without Replacing" at bounding box center [641, 235] width 95 height 18
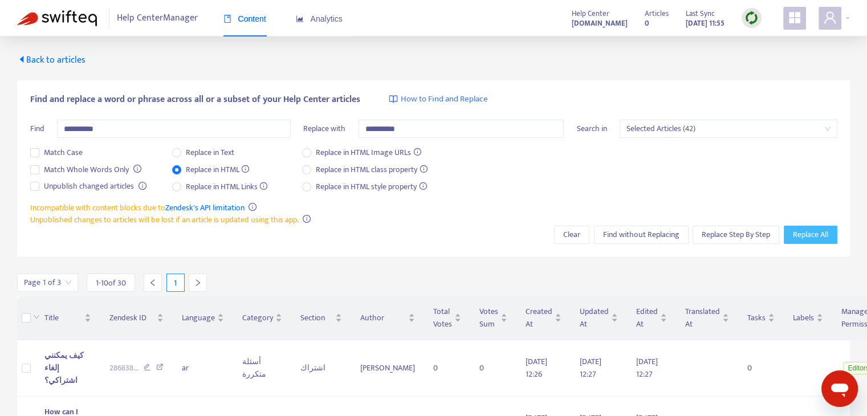
click at [820, 235] on span "Replace All" at bounding box center [810, 235] width 35 height 13
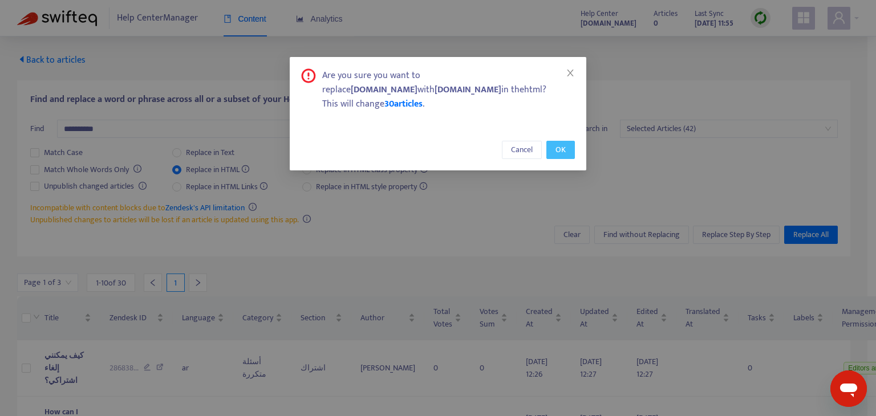
click at [567, 144] on button "OK" at bounding box center [560, 150] width 29 height 18
